Goal: Navigation & Orientation: Find specific page/section

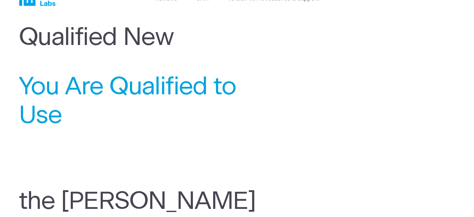
scroll to position [22, 0]
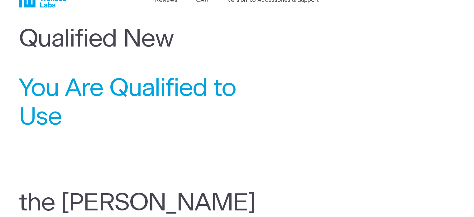
click at [135, 89] on span "You Are Qualified to Use" at bounding box center [132, 102] width 227 height 57
click at [107, 42] on h1 "Qualified New" at bounding box center [148, 39] width 259 height 29
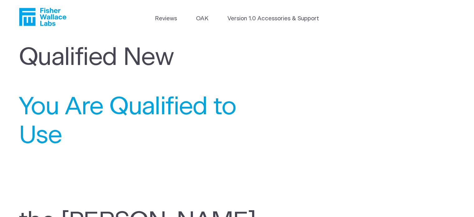
scroll to position [0, 0]
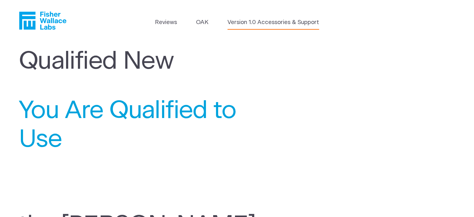
click at [237, 22] on link "Version 1.0 Accessories & Support" at bounding box center [274, 22] width 92 height 9
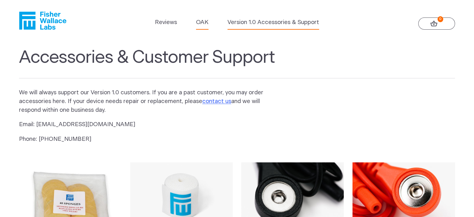
click at [202, 22] on link "OAK" at bounding box center [202, 22] width 12 height 9
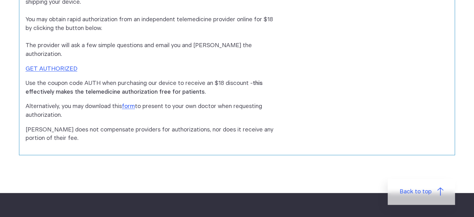
scroll to position [426, 0]
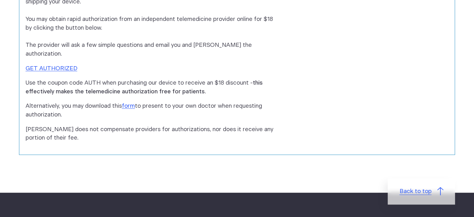
click at [404, 187] on span "Back to top" at bounding box center [416, 191] width 32 height 9
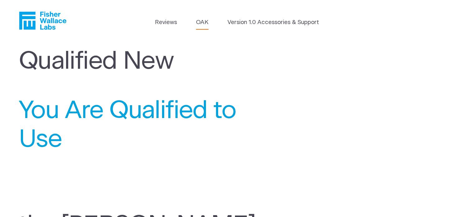
click at [205, 22] on link "OAK" at bounding box center [202, 22] width 12 height 9
